Goal: Information Seeking & Learning: Check status

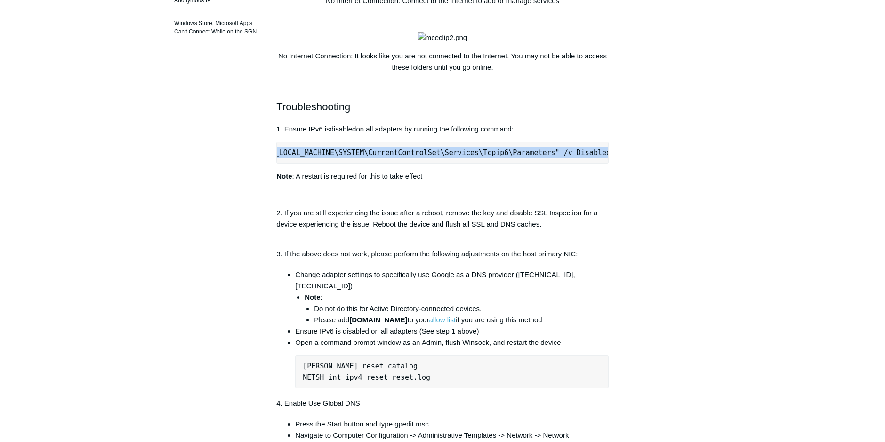
scroll to position [0, 168]
drag, startPoint x: 284, startPoint y: 203, endPoint x: 653, endPoint y: 208, distance: 368.2
click at [653, 208] on div "Articles in this section Azure KMS License Activation SMB Transfers Slow Betwee…" at bounding box center [442, 360] width 546 height 1209
copy pre "reg add "HKEY_LOCAL_MACHINE\SYSTEM\CurrentControlSet\Services\Tcpip6\Parameters…"
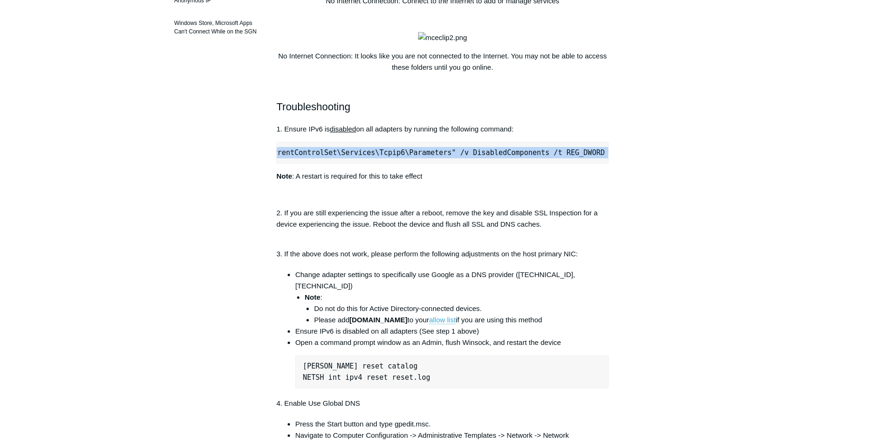
copy pre "reg add "HKEY_LOCAL_MACHINE\SYSTEM\CurrentControlSet\Services\Tcpip6\Parameters…"
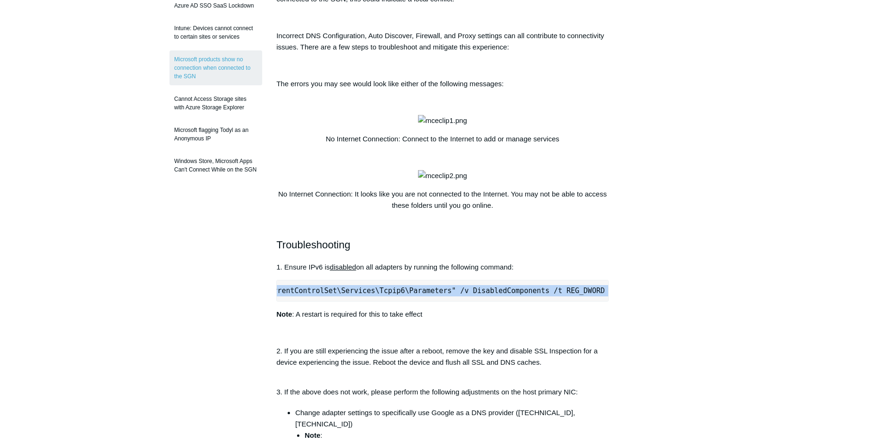
scroll to position [188, 0]
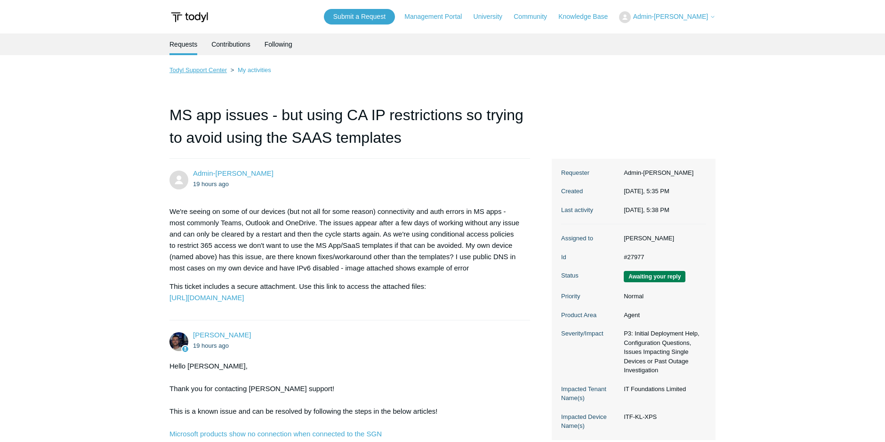
click at [208, 74] on ol "Todyl Support Center My activities" at bounding box center [442, 69] width 546 height 11
click at [210, 67] on link "Todyl Support Center" at bounding box center [197, 69] width 57 height 7
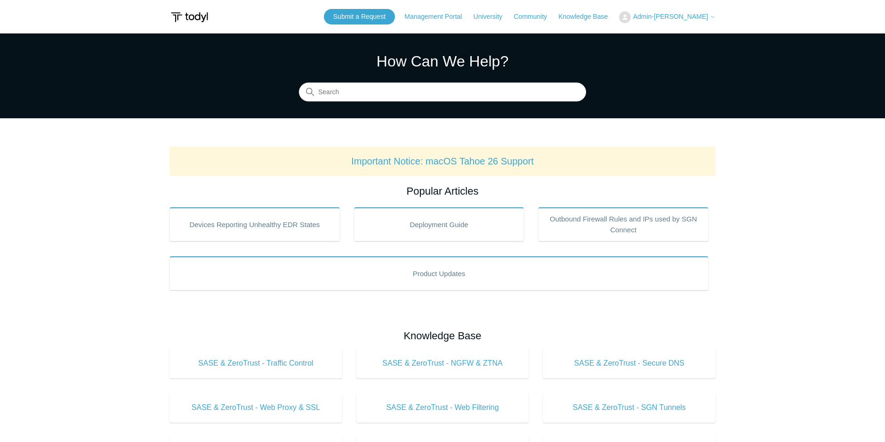
click at [671, 16] on span "Admin-[PERSON_NAME]" at bounding box center [670, 17] width 75 height 8
click at [665, 37] on link "My Support Requests" at bounding box center [666, 37] width 92 height 16
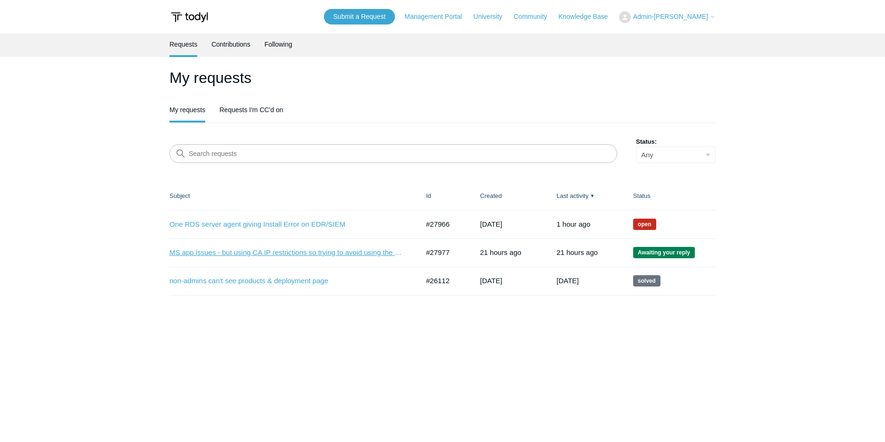
click at [302, 252] on link "MS app issues - but using CA IP restrictions so trying to avoid using the SAAS …" at bounding box center [286, 252] width 235 height 11
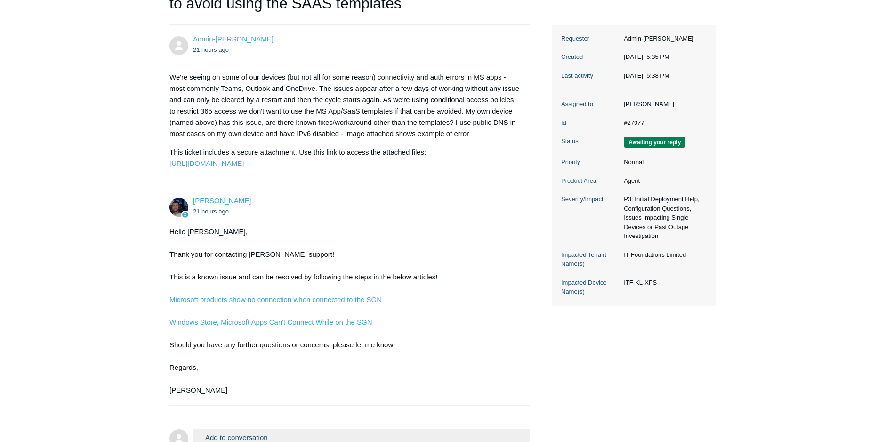
scroll to position [14, 0]
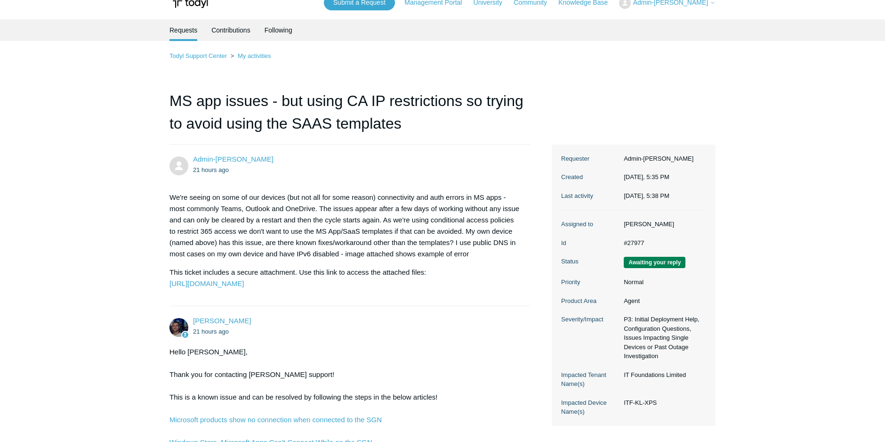
click at [216, 60] on ol "Todyl Support Center My activities" at bounding box center [442, 55] width 546 height 11
click at [215, 58] on link "Todyl Support Center" at bounding box center [197, 55] width 57 height 7
click at [260, 59] on link "My activities" at bounding box center [254, 55] width 33 height 7
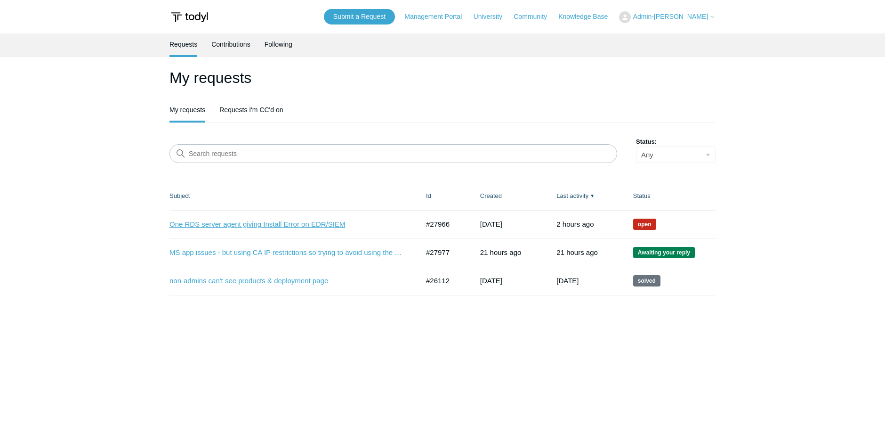
click at [309, 226] on link "One RDS server agent giving Install Error on EDR/SIEM" at bounding box center [286, 224] width 235 height 11
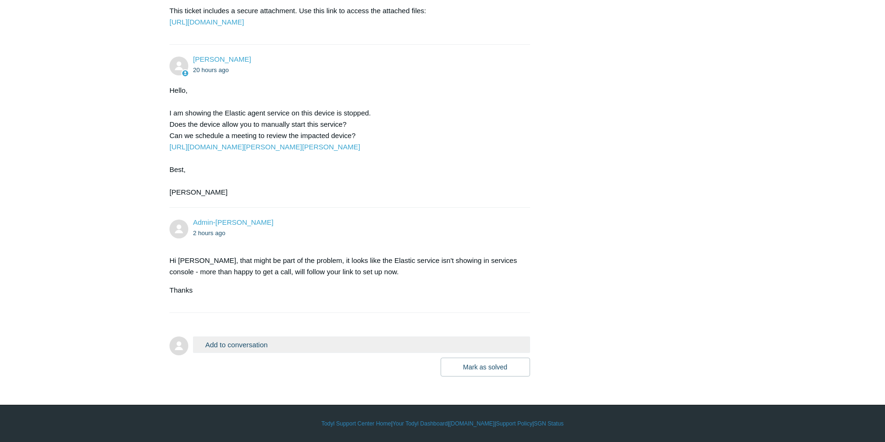
scroll to position [788, 0]
